Goal: Task Accomplishment & Management: Use online tool/utility

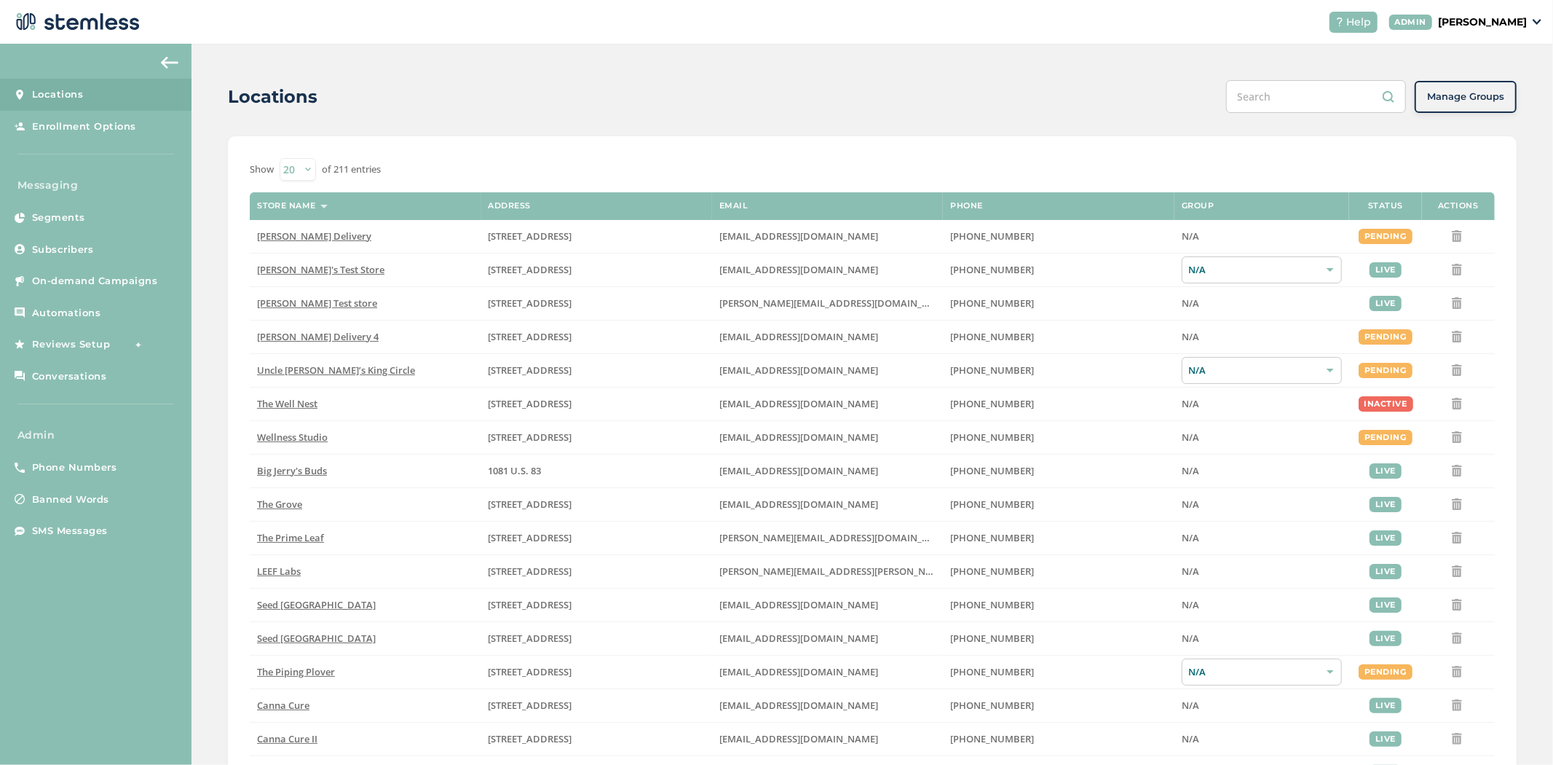
click at [1314, 100] on input "text" at bounding box center [1316, 96] width 180 height 33
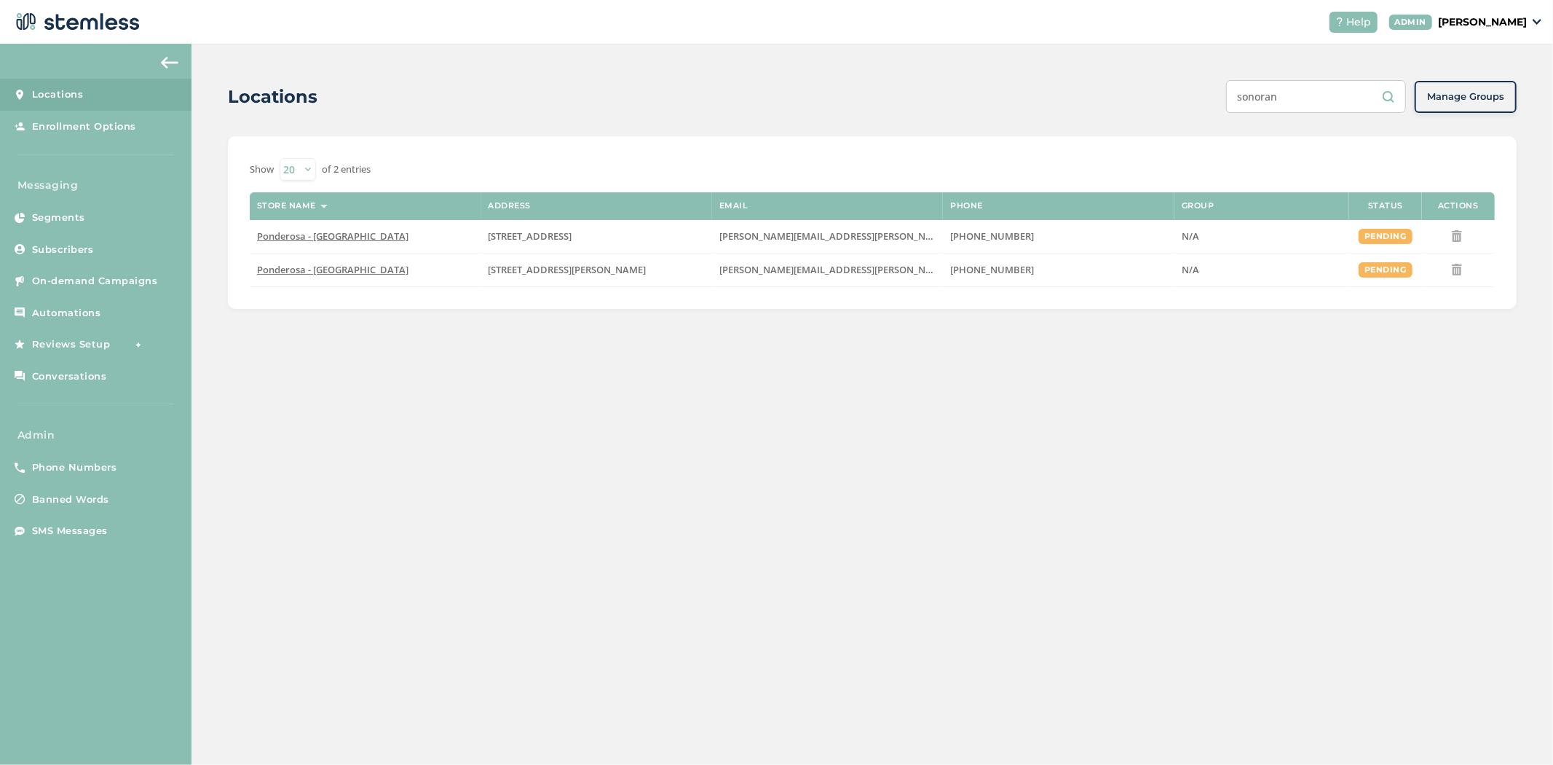
type input "sonoran"
click at [1494, 29] on p "[PERSON_NAME]" at bounding box center [1482, 22] width 89 height 15
click at [1483, 100] on span "Impersonate" at bounding box center [1489, 105] width 71 height 15
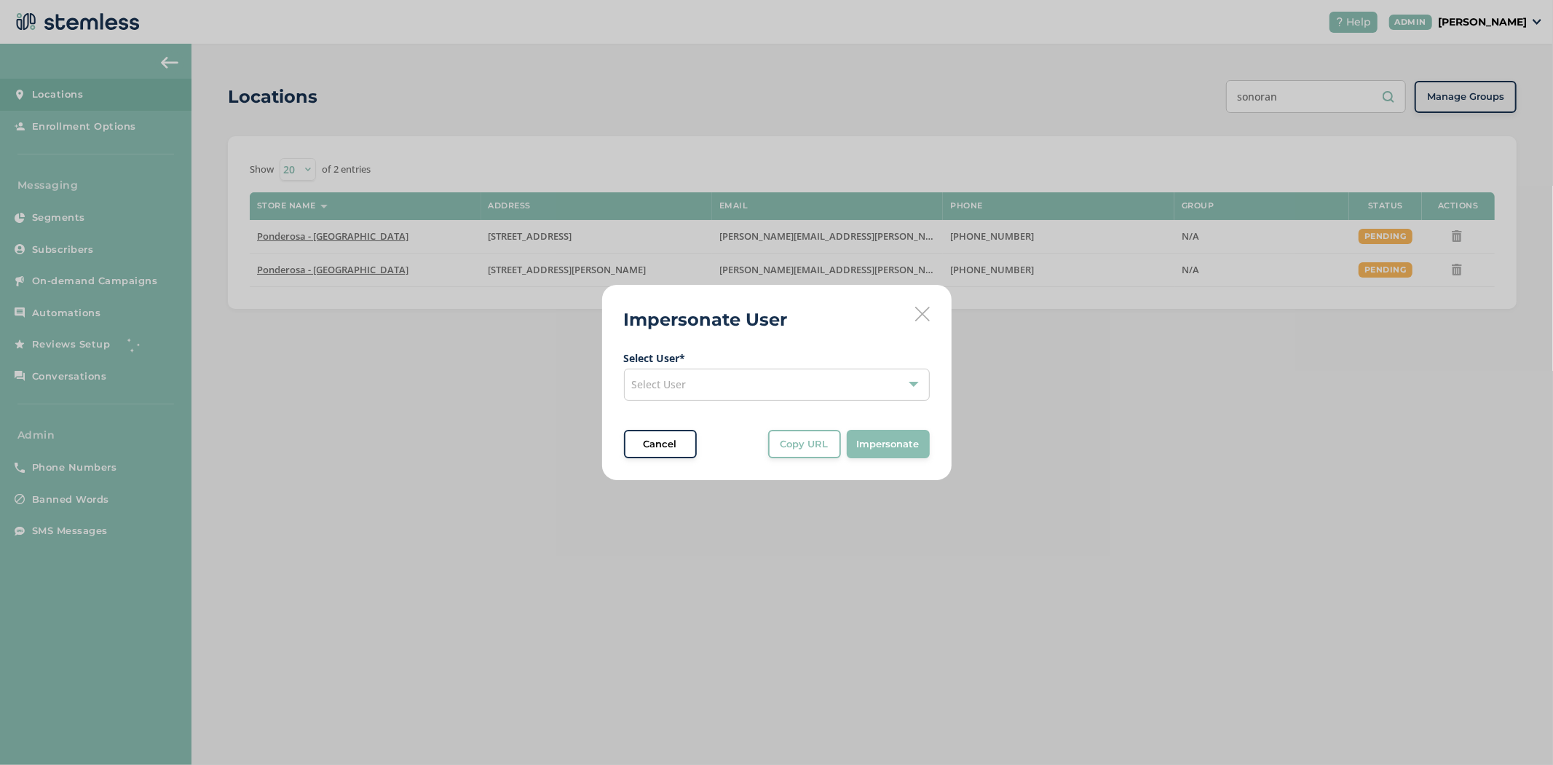
click at [648, 388] on span "Select User" at bounding box center [659, 384] width 55 height 14
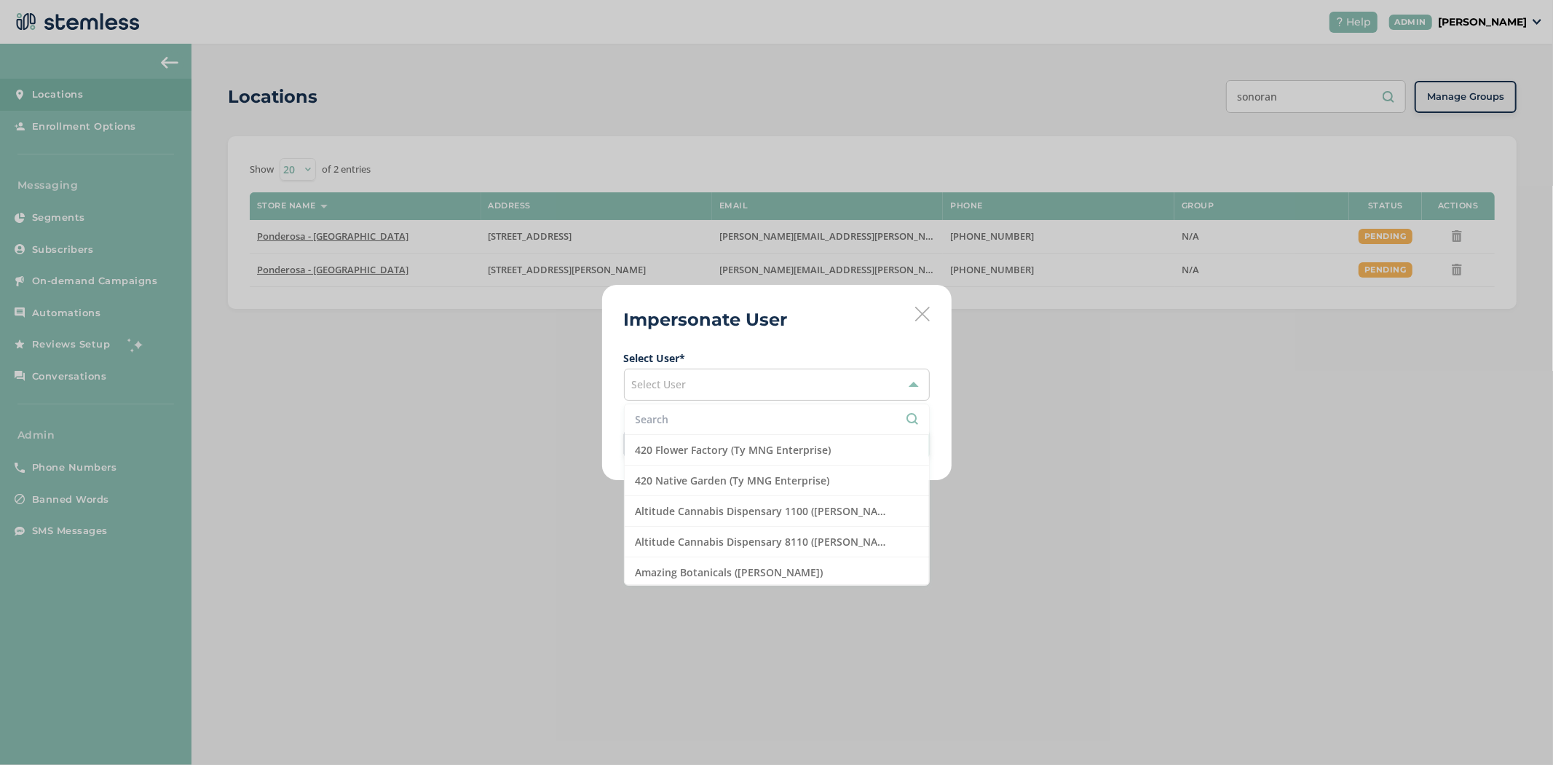
click at [682, 424] on input "text" at bounding box center [777, 418] width 283 height 15
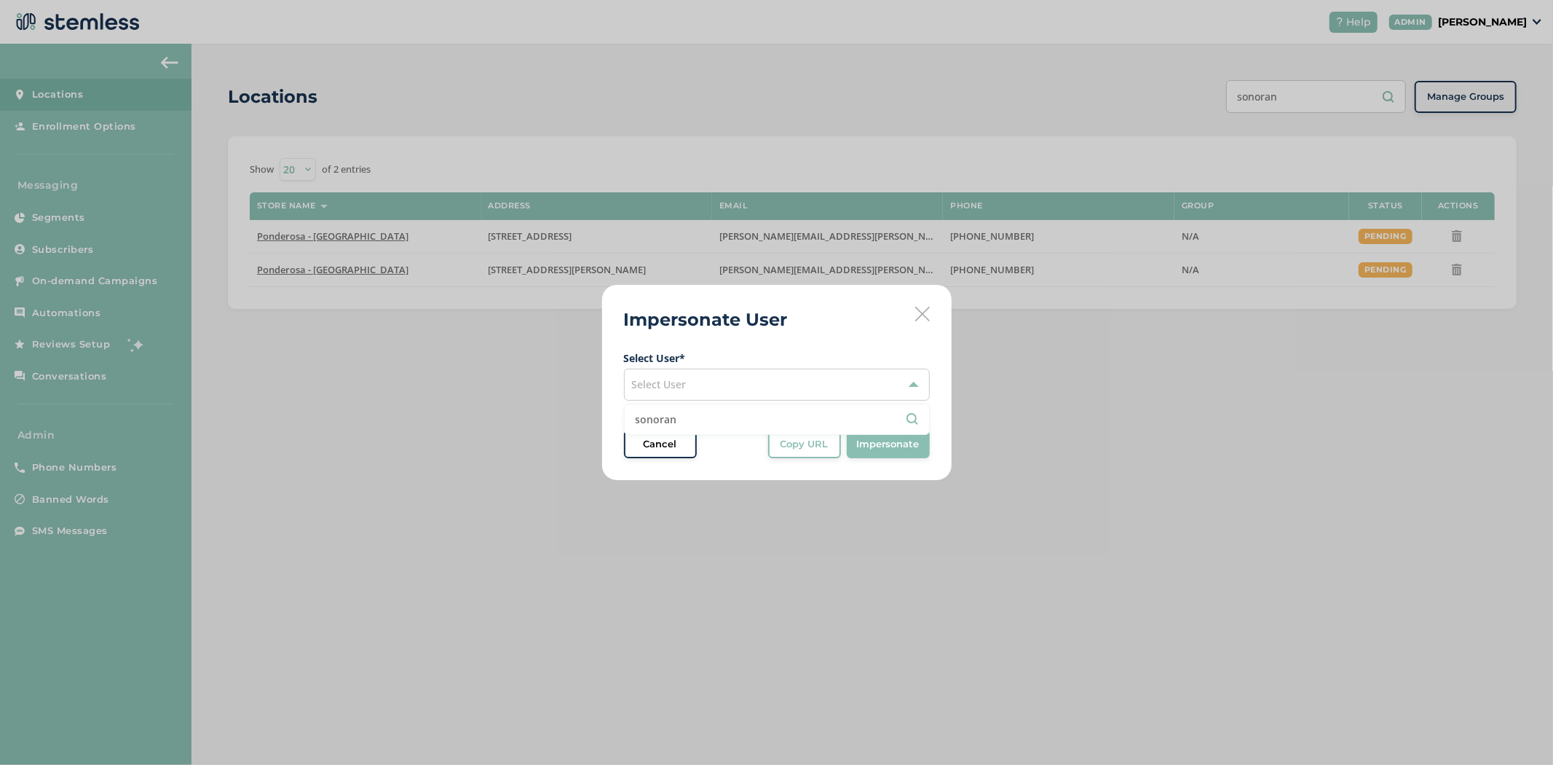
type input "sonoran"
drag, startPoint x: 663, startPoint y: 389, endPoint x: 671, endPoint y: 386, distance: 8.5
click at [663, 389] on span "Select User" at bounding box center [659, 384] width 55 height 14
click at [933, 315] on div "Impersonate User Select User * Select User Cancel Copy URL Copy URL to clipboar…" at bounding box center [777, 383] width 350 height 196
click at [923, 316] on icon at bounding box center [922, 314] width 15 height 15
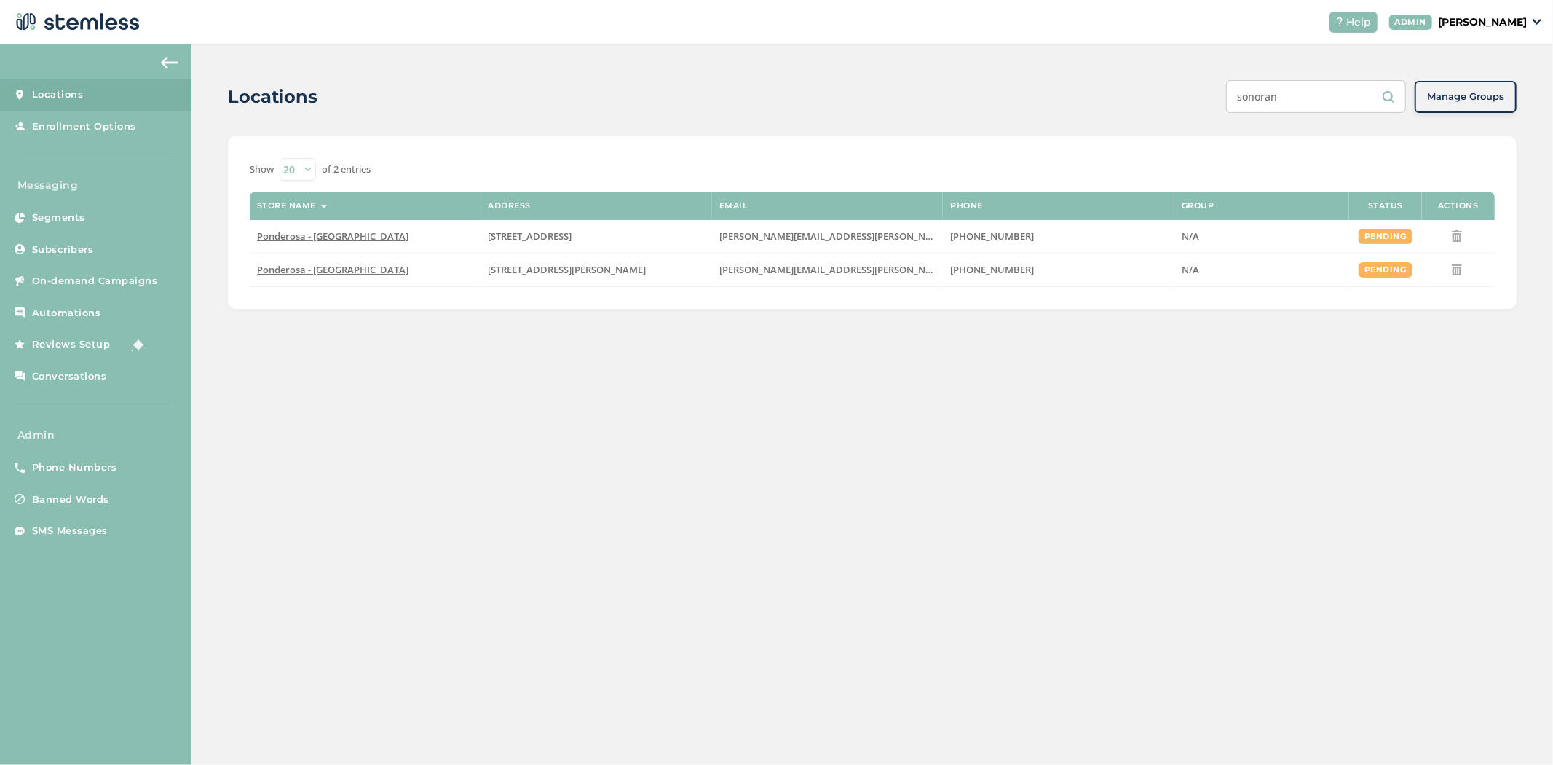
click at [1331, 85] on input "sonoran" at bounding box center [1316, 96] width 180 height 33
drag, startPoint x: 1327, startPoint y: 93, endPoint x: 915, endPoint y: 85, distance: 412.2
click at [979, 95] on div "Locations sonoran Manage Groups" at bounding box center [872, 96] width 1289 height 33
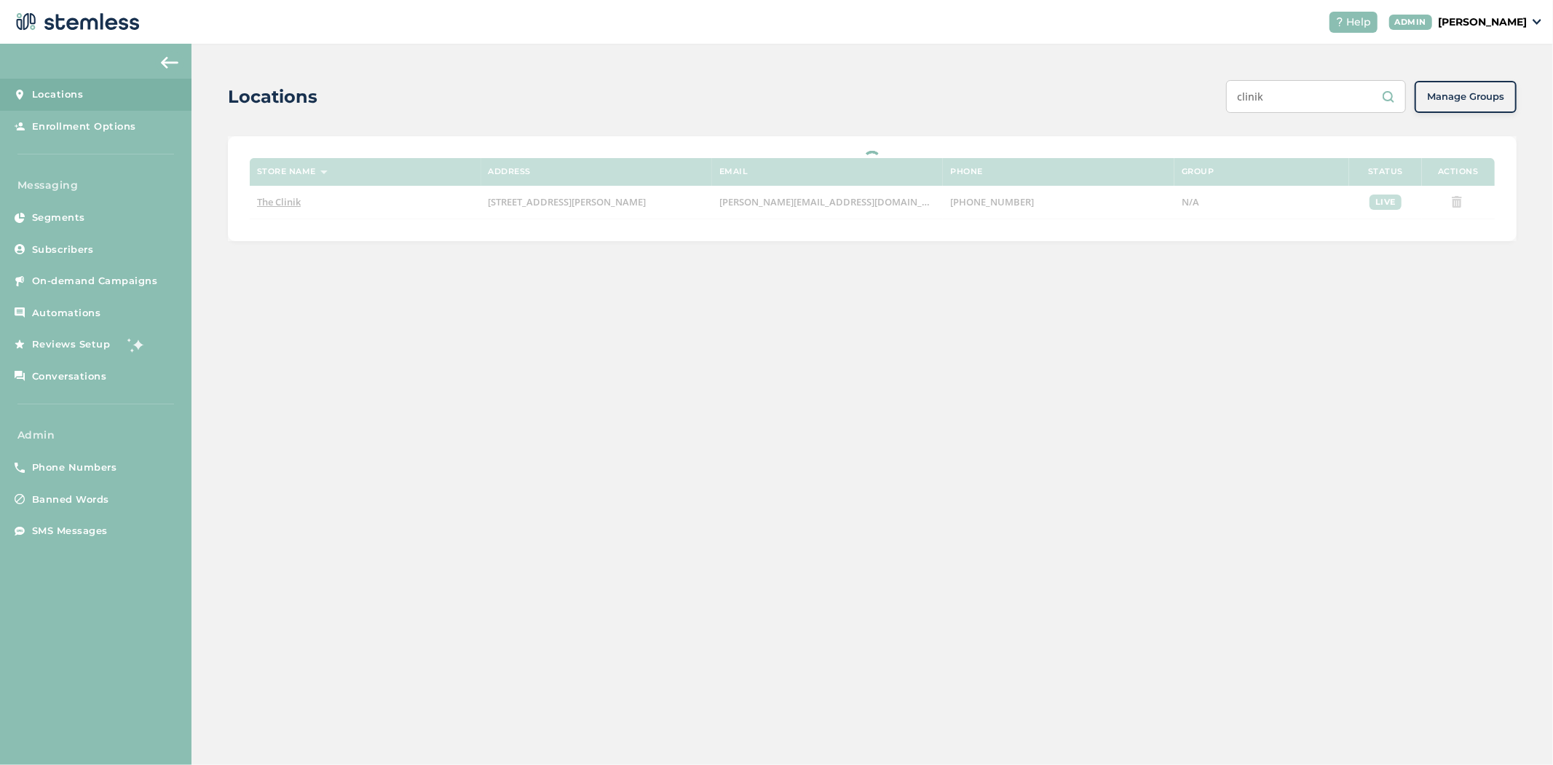
type input "clinik"
click at [1487, 20] on p "[PERSON_NAME]" at bounding box center [1482, 22] width 89 height 15
click at [1483, 111] on span "Impersonate" at bounding box center [1489, 105] width 71 height 15
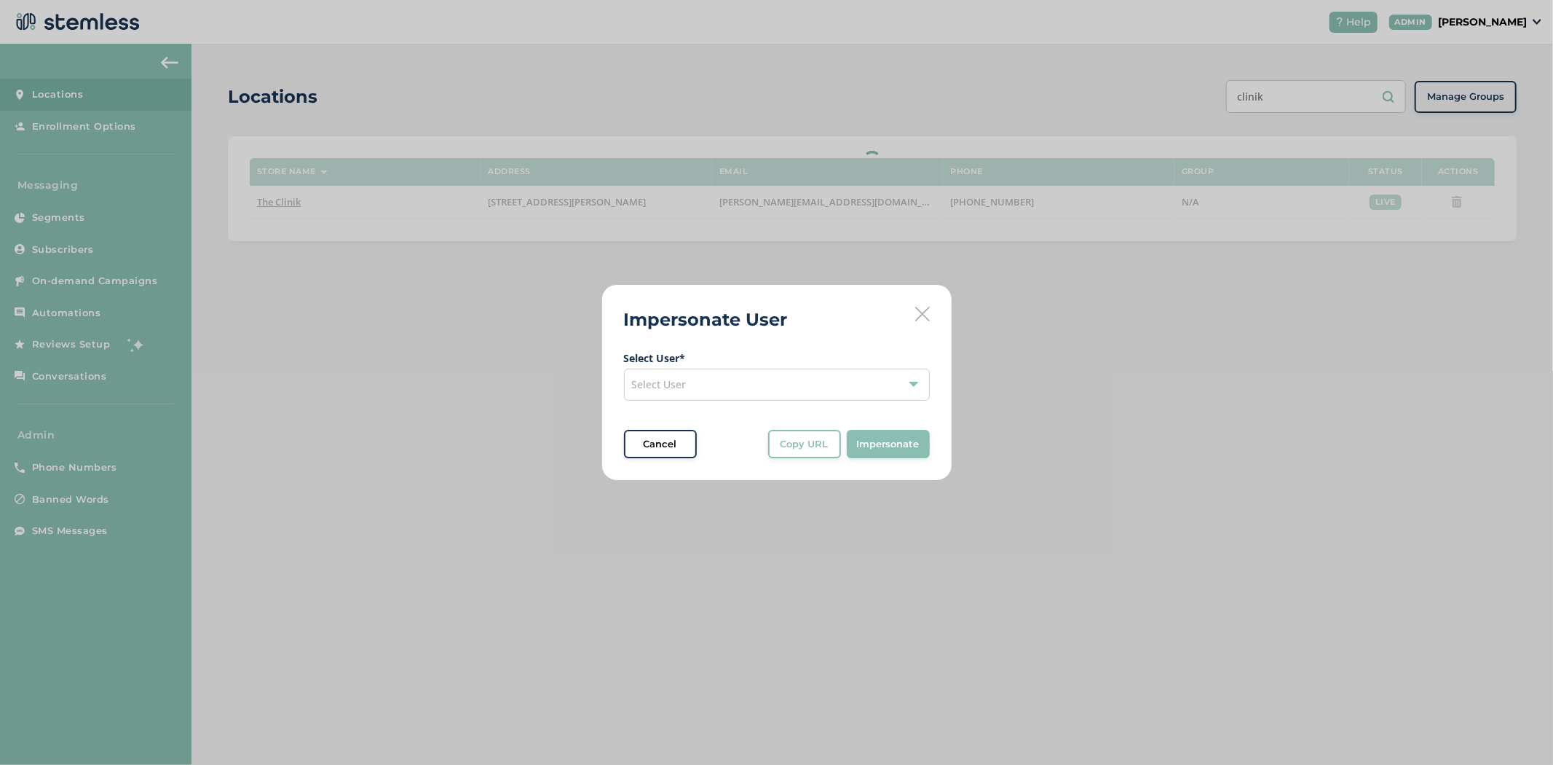
click at [738, 377] on div "Select User" at bounding box center [777, 384] width 306 height 32
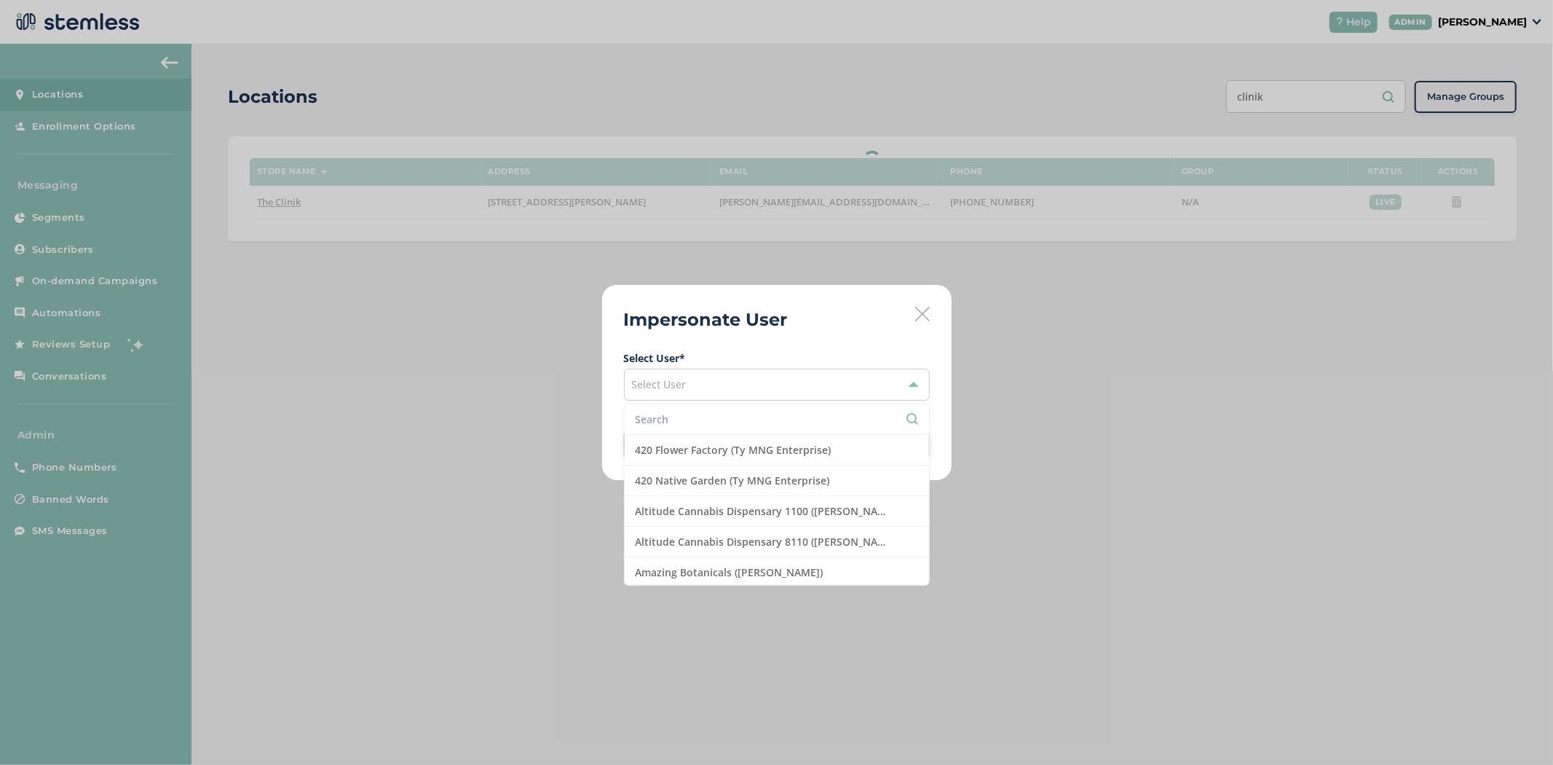
click at [687, 416] on input "text" at bounding box center [777, 418] width 283 height 15
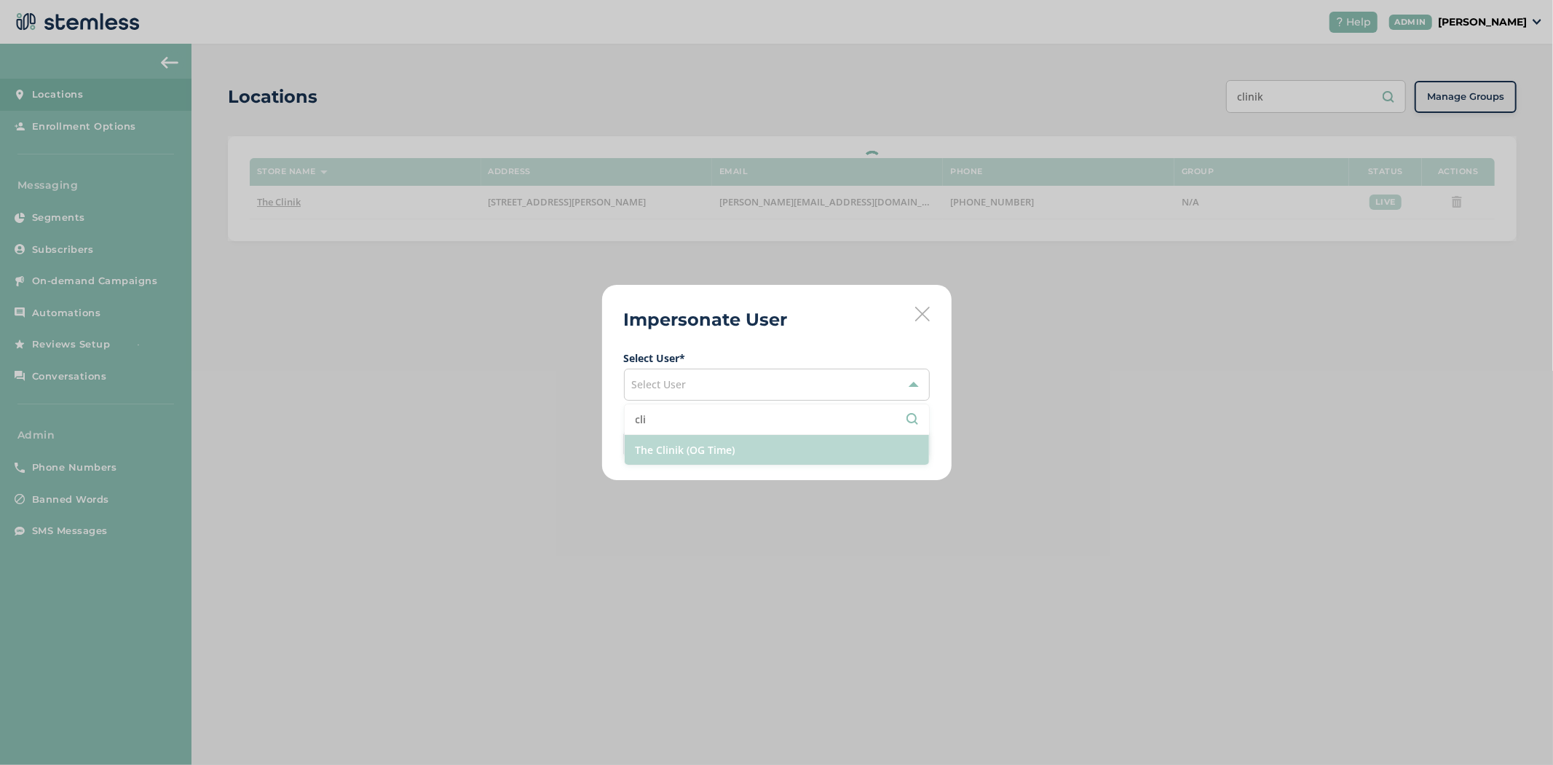
type input "cli"
click at [772, 448] on li "The Clinik (OG Time)" at bounding box center [777, 450] width 304 height 30
click at [867, 445] on span "Impersonate" at bounding box center [888, 444] width 63 height 15
